Goal: Task Accomplishment & Management: Use online tool/utility

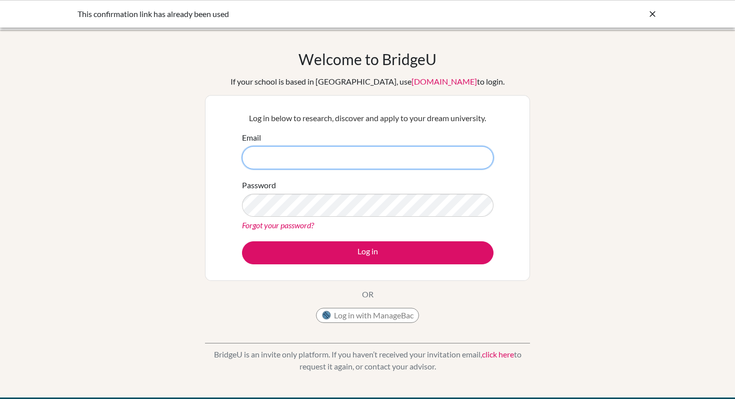
type input "michael.steele@hkacademy.edu.hk"
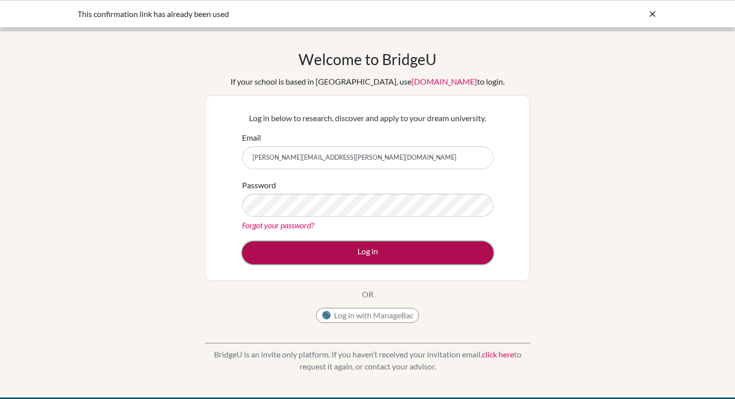
click at [364, 251] on button "Log in" at bounding box center [368, 252] width 252 height 23
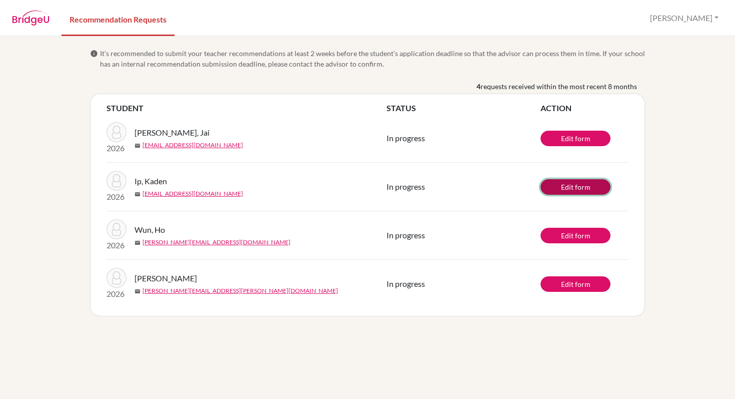
click at [574, 187] on link "Edit form" at bounding box center [576, 187] width 70 height 16
click at [563, 184] on link "Edit form" at bounding box center [576, 187] width 70 height 16
click at [567, 181] on link "Edit form" at bounding box center [576, 187] width 70 height 16
click at [565, 233] on link "Edit form" at bounding box center [576, 236] width 70 height 16
